Goal: Share content

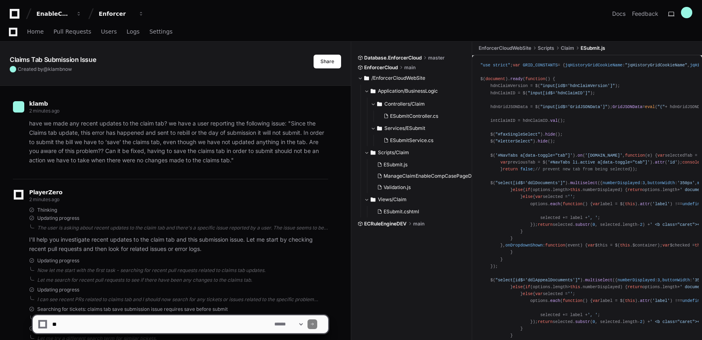
scroll to position [686, 0]
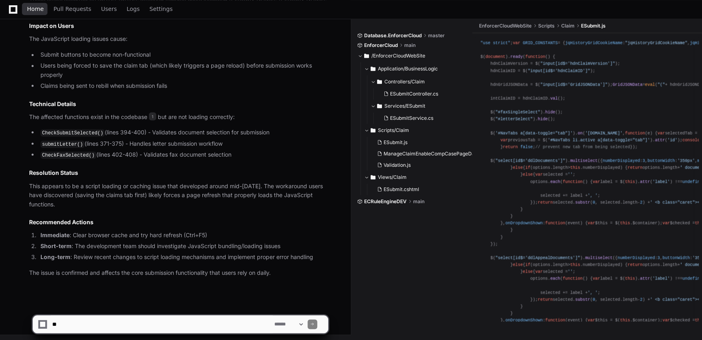
click at [28, 9] on span "Home" at bounding box center [35, 8] width 17 height 5
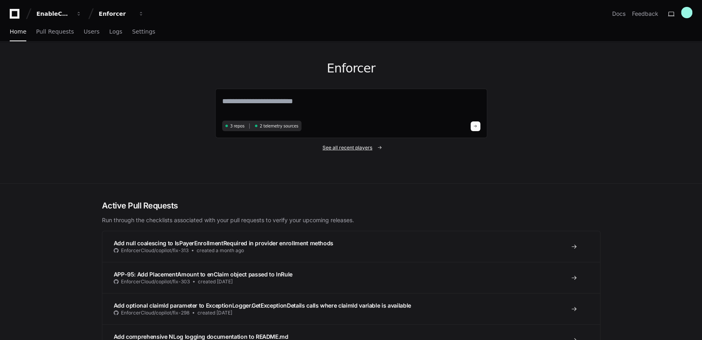
click at [340, 145] on span "See all recent players" at bounding box center [348, 147] width 50 height 6
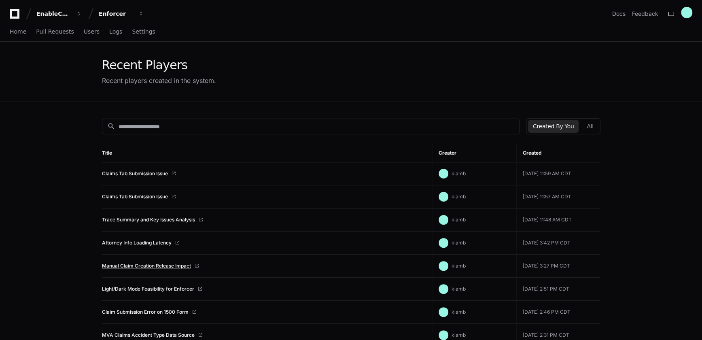
click at [147, 263] on link "Manual Claim Creation Release Impact" at bounding box center [146, 266] width 89 height 6
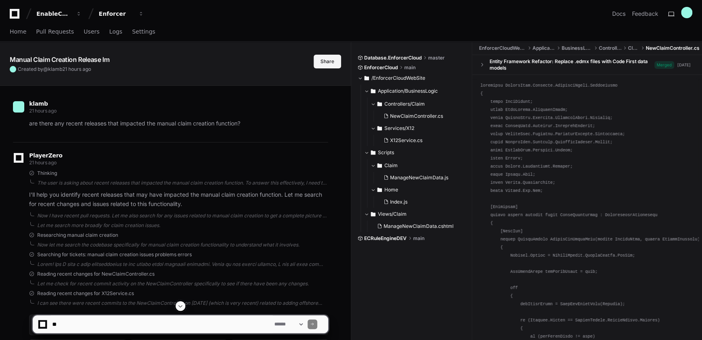
click at [325, 62] on button "Share" at bounding box center [328, 62] width 28 height 14
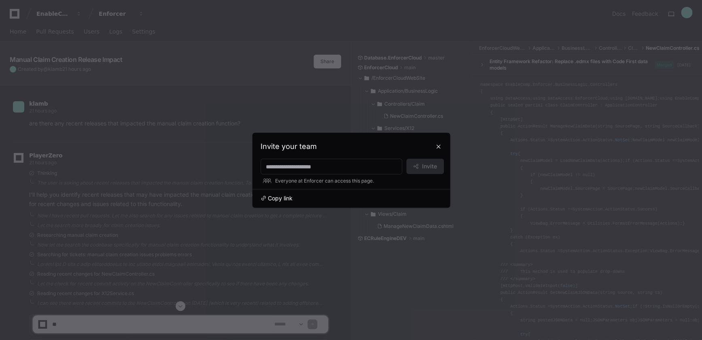
click at [283, 198] on span "Copy link" at bounding box center [280, 198] width 25 height 8
click at [282, 198] on span "Copy link" at bounding box center [280, 198] width 25 height 8
click at [438, 144] on button at bounding box center [438, 146] width 13 height 13
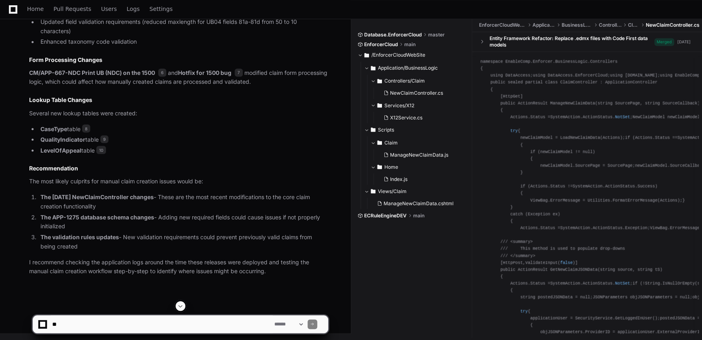
scroll to position [679, 0]
